Goal: Find specific page/section: Find specific page/section

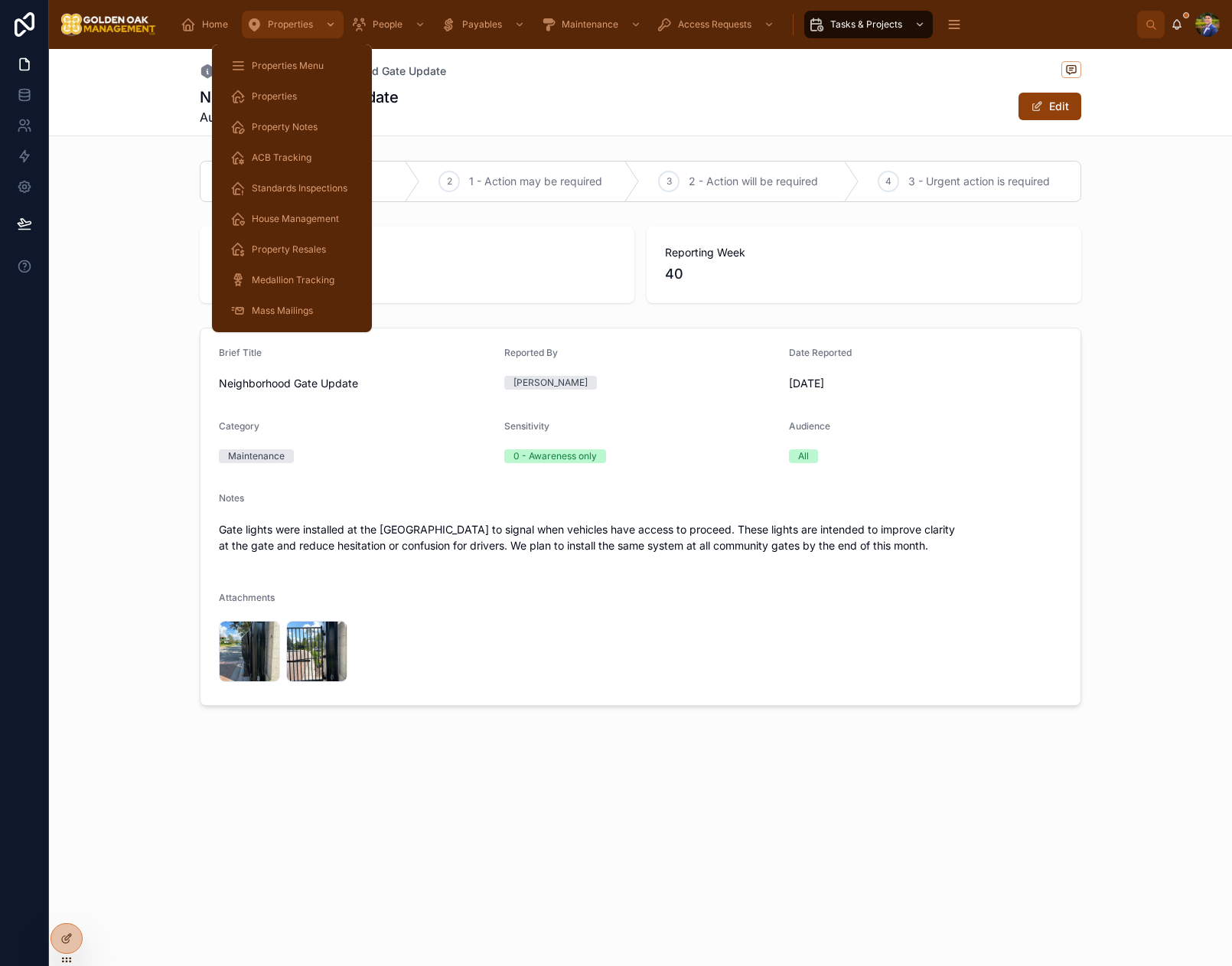
click at [290, 24] on span "Properties" at bounding box center [290, 25] width 45 height 12
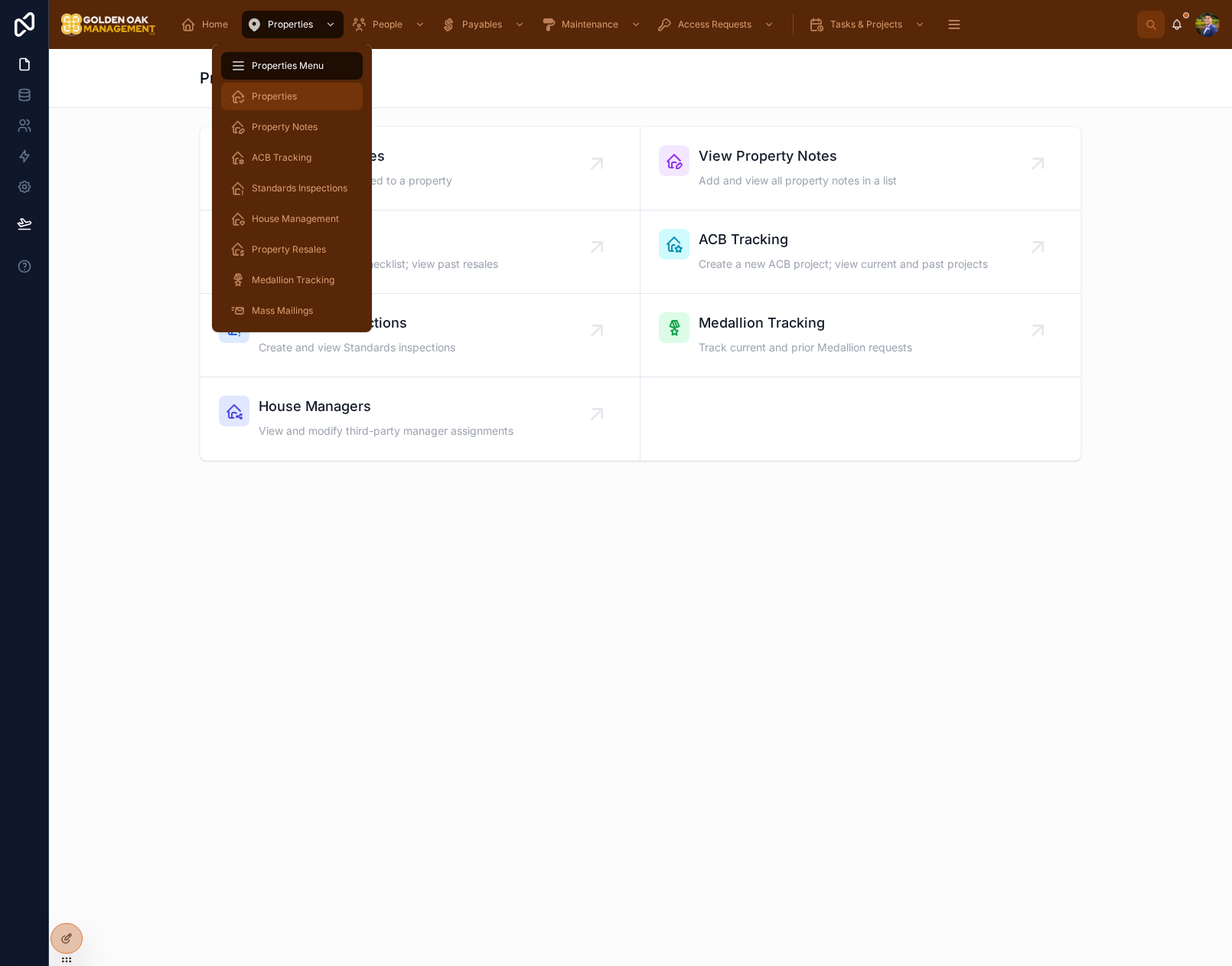
click at [294, 92] on span "Properties" at bounding box center [274, 96] width 45 height 12
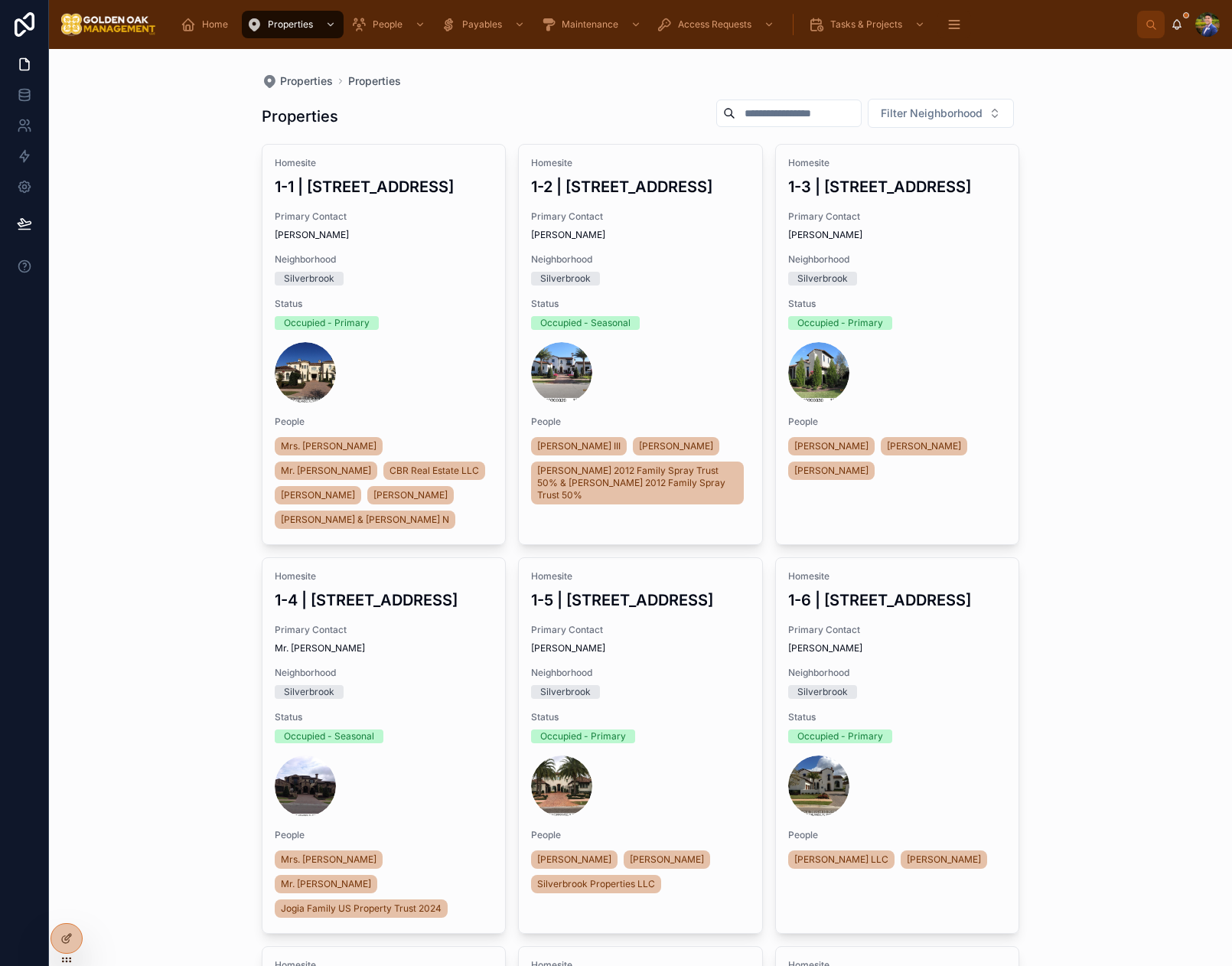
click at [781, 109] on input "text" at bounding box center [797, 113] width 125 height 22
click at [788, 118] on input "text" at bounding box center [797, 113] width 125 height 22
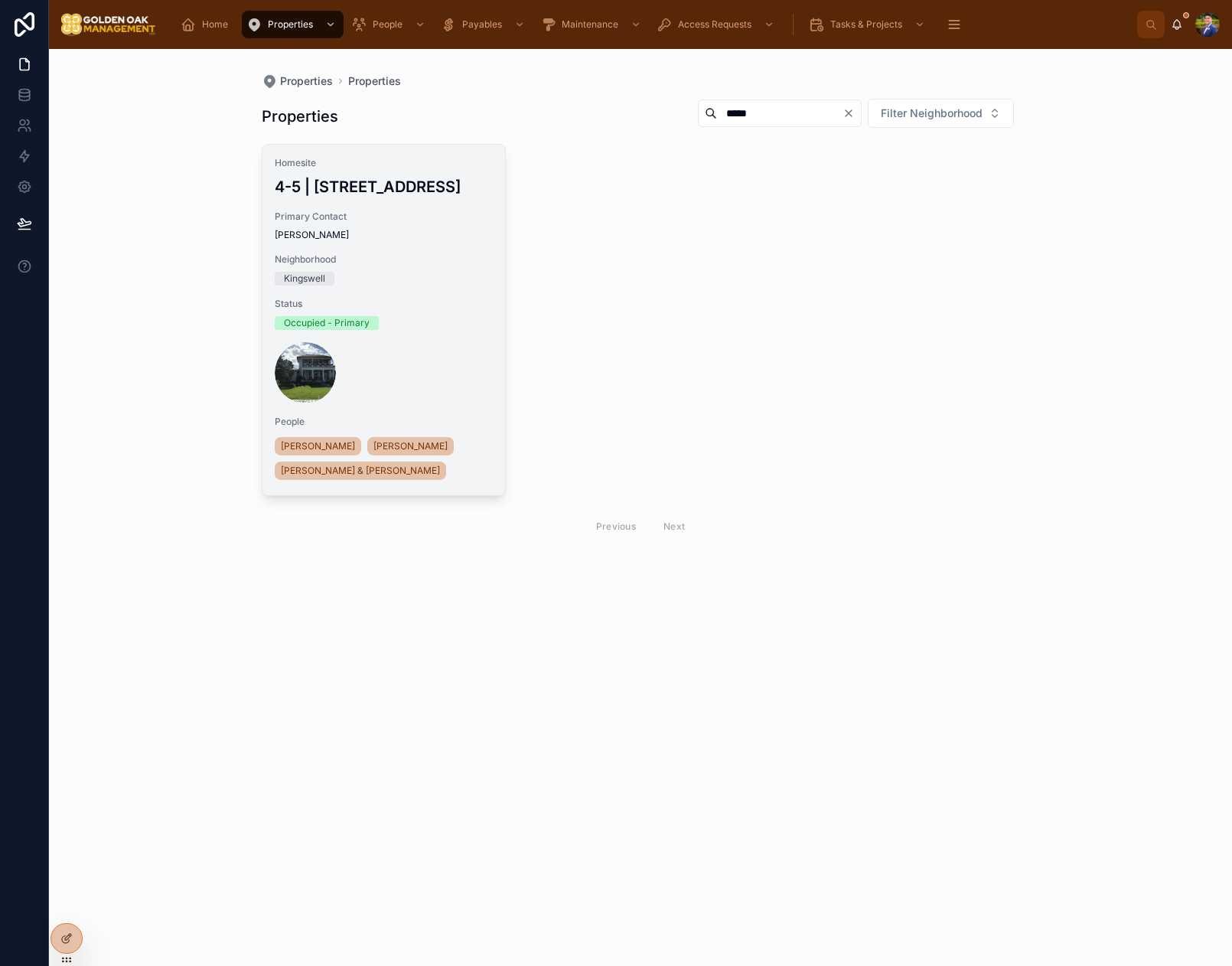
type input "*****"
click at [441, 202] on div "Homesite 4-5 | [STREET_ADDRESS] Primary Contact [PERSON_NAME] Neighborhood King…" at bounding box center [384, 320] width 243 height 351
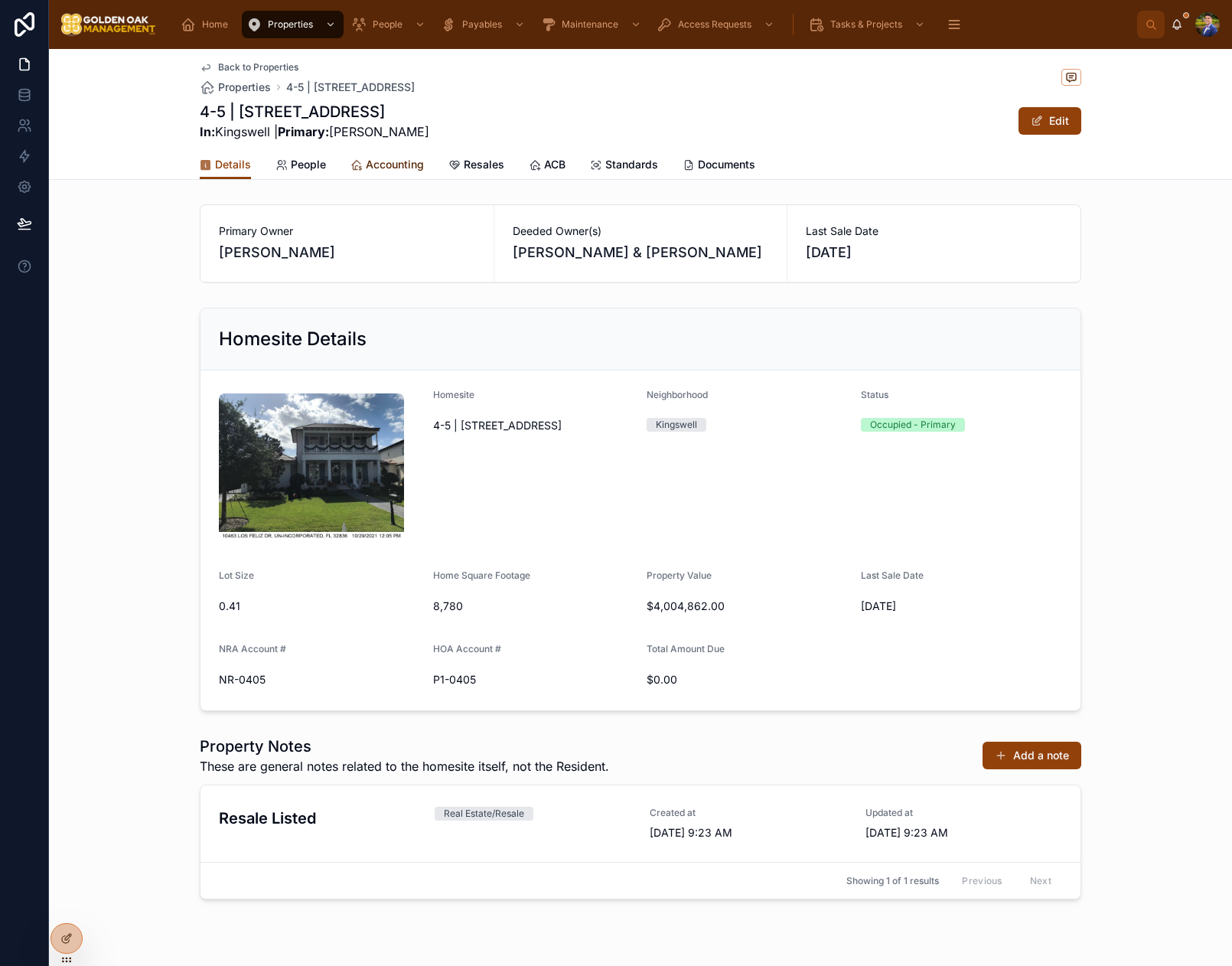
click at [374, 164] on span "Accounting" at bounding box center [395, 165] width 58 height 15
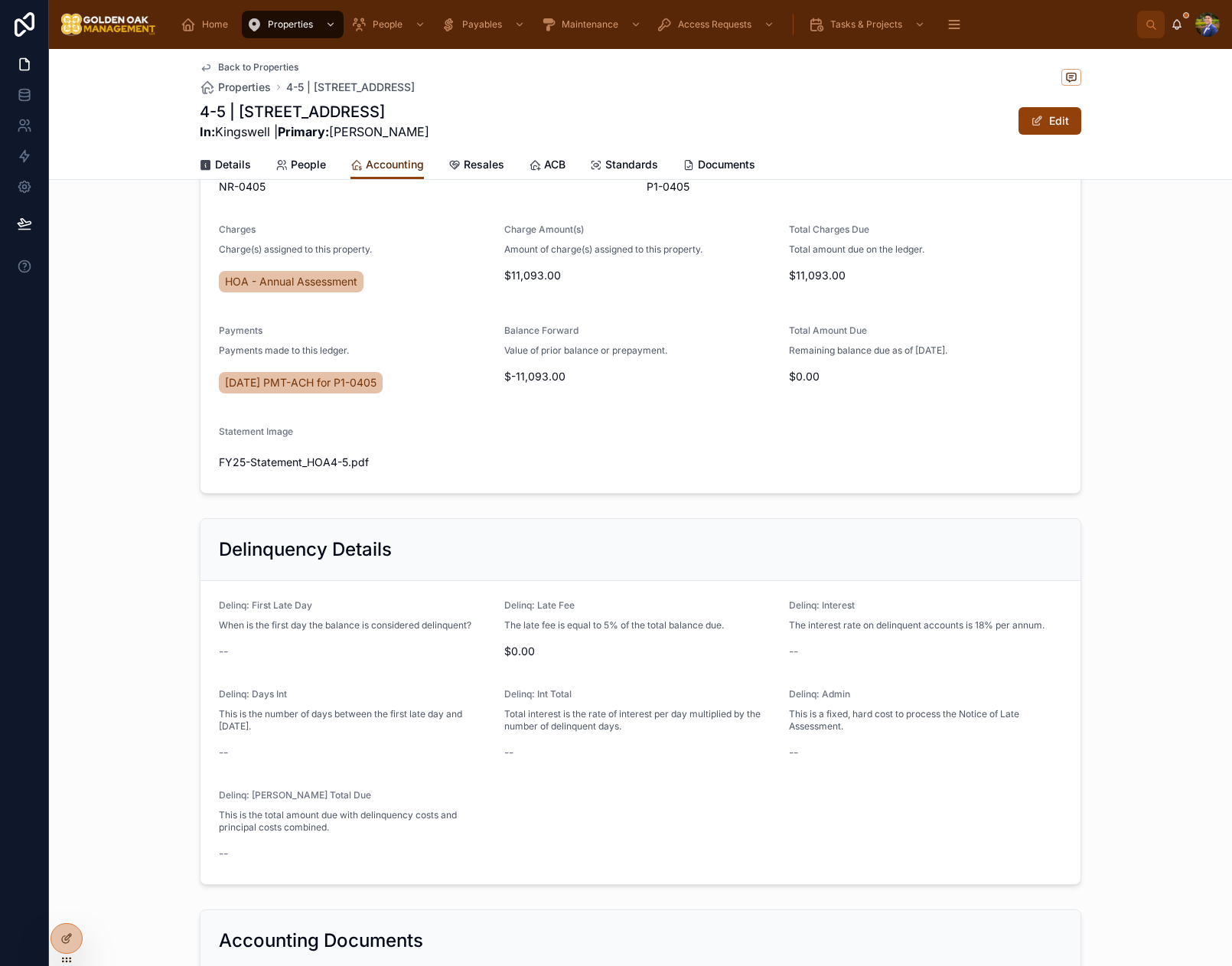
scroll to position [308, 0]
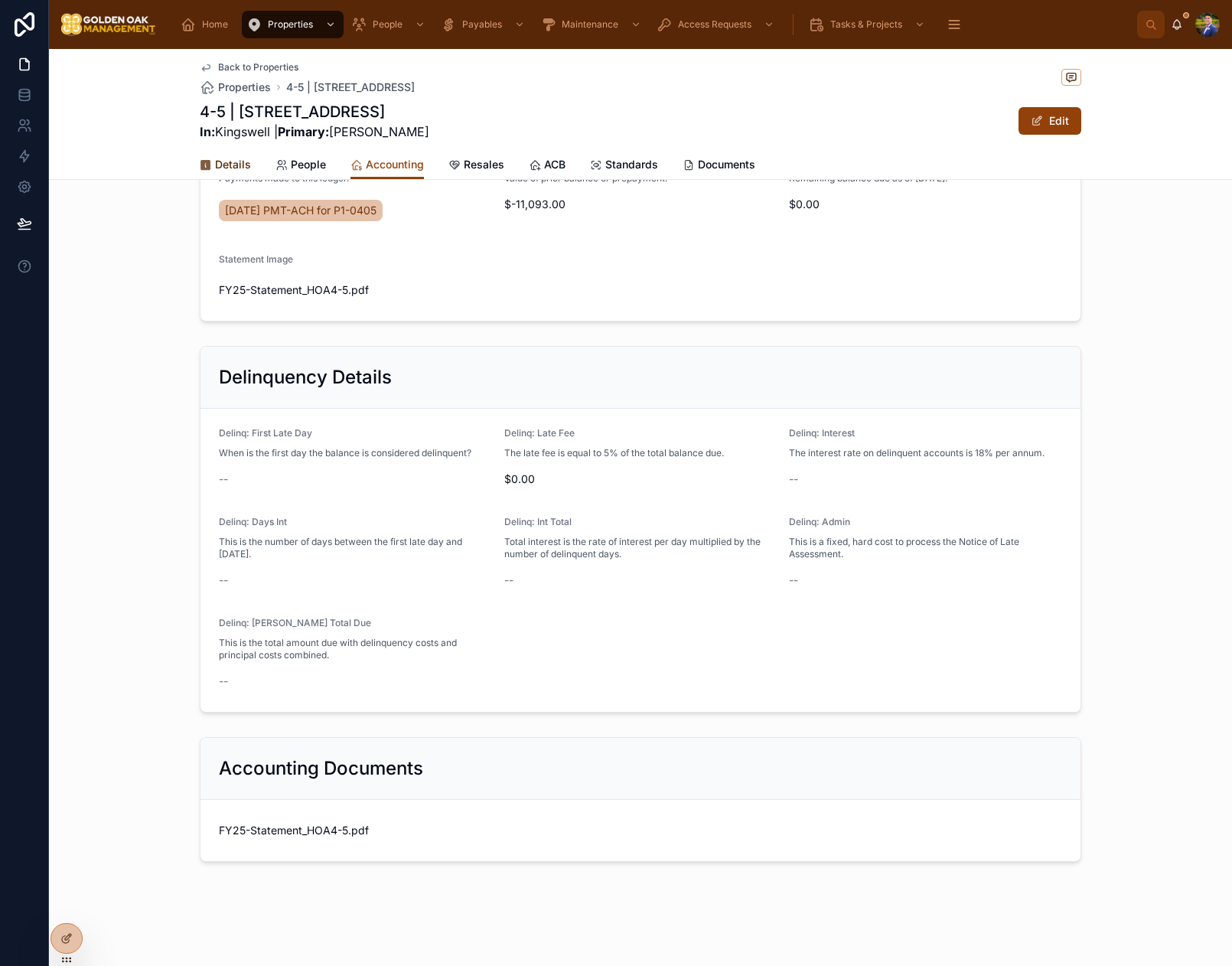
click at [239, 160] on span "Details" at bounding box center [233, 165] width 36 height 15
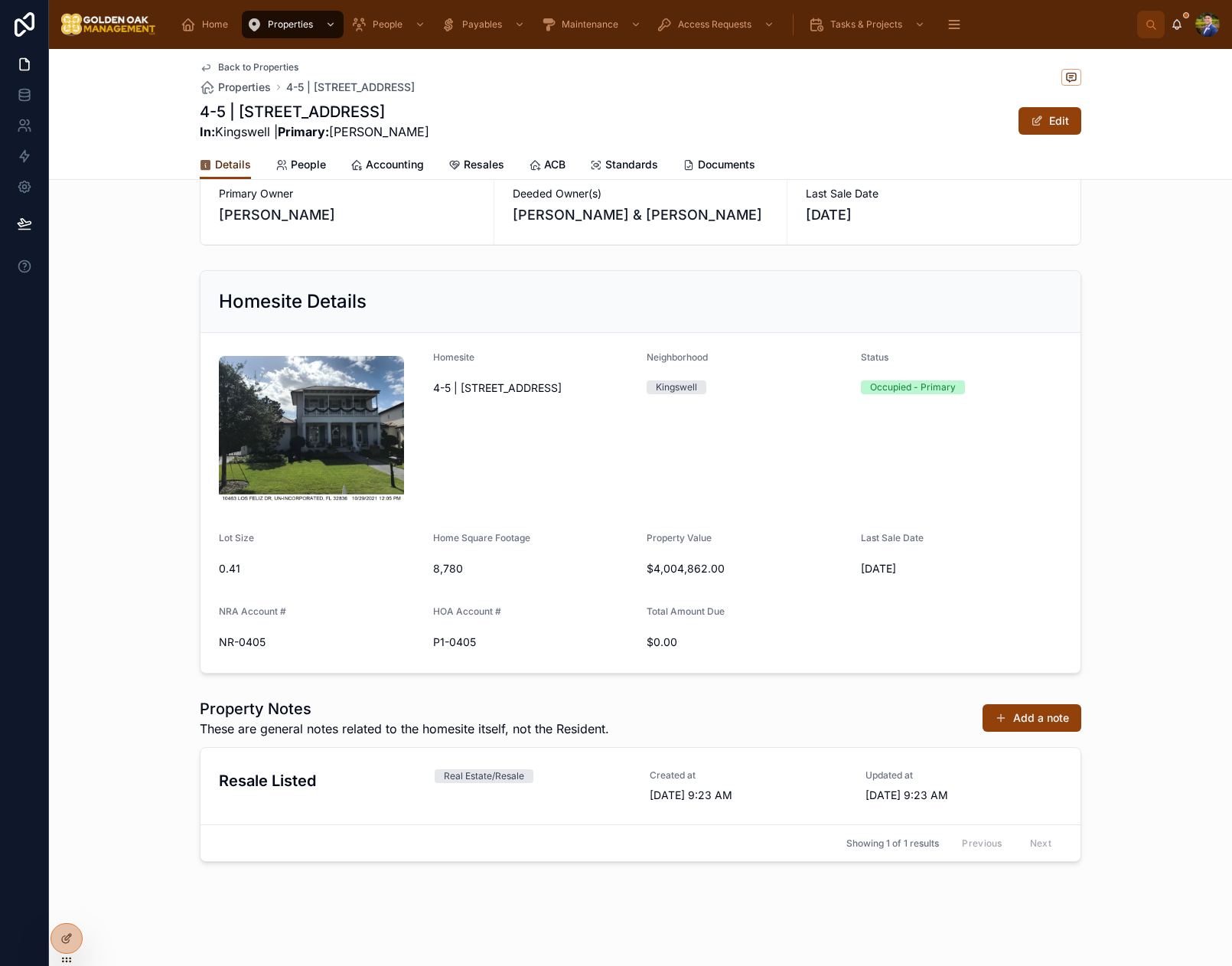
scroll to position [59, 0]
click at [248, 67] on span "Back to Properties" at bounding box center [258, 68] width 80 height 12
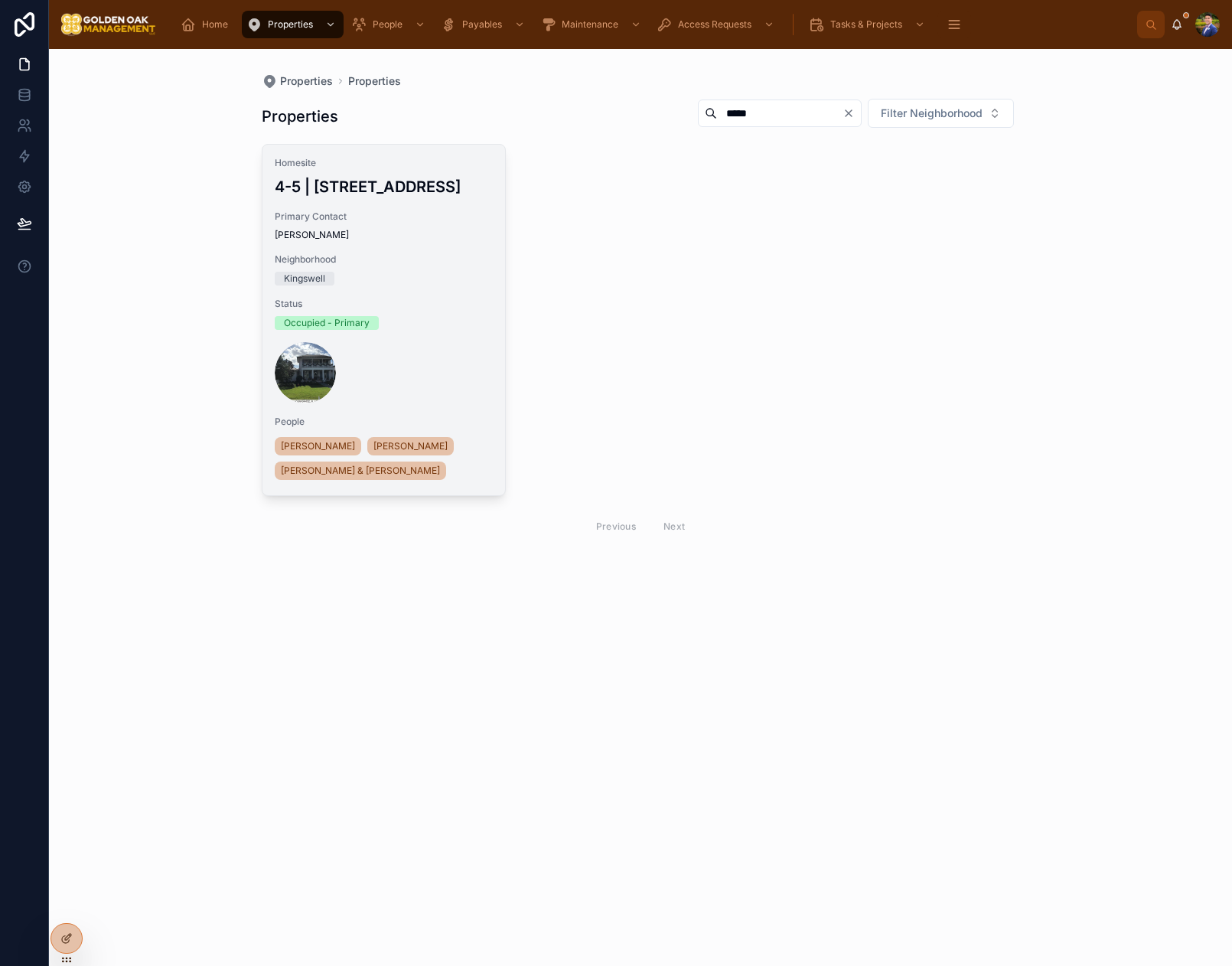
click at [440, 357] on div at bounding box center [384, 373] width 219 height 62
